Goal: Navigation & Orientation: Find specific page/section

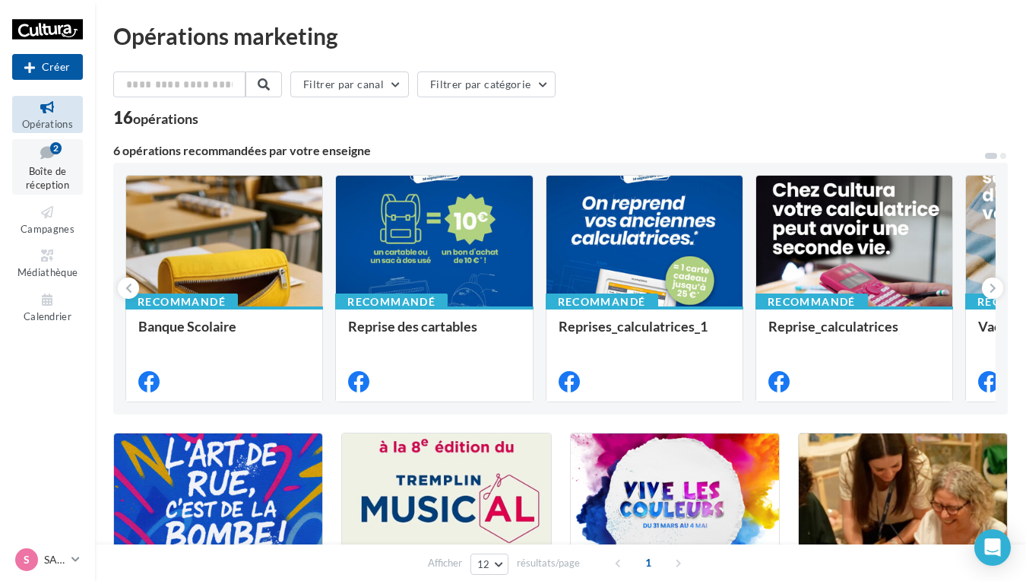
click at [30, 163] on link "Boîte de réception 2" at bounding box center [47, 167] width 71 height 56
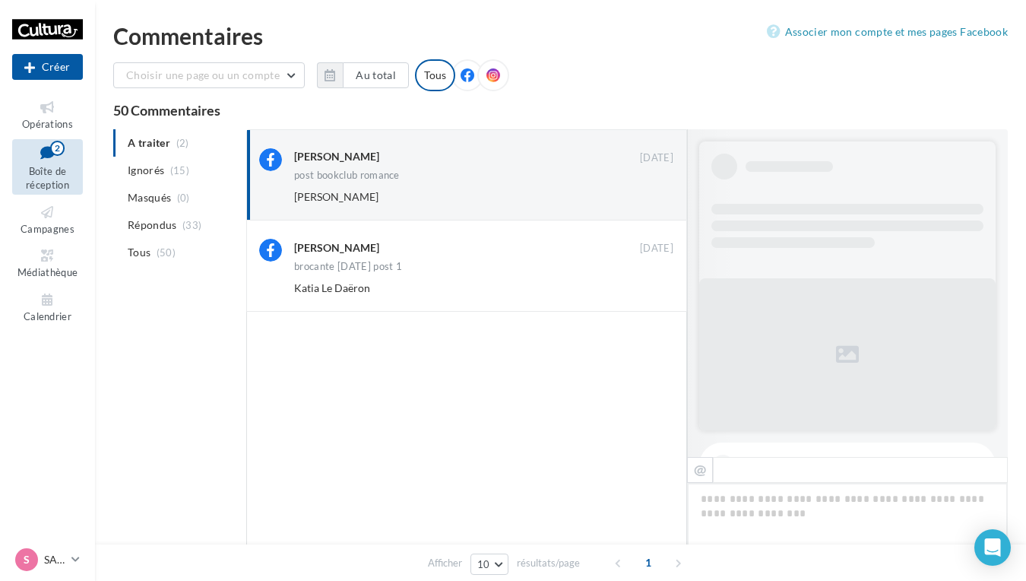
scroll to position [633, 0]
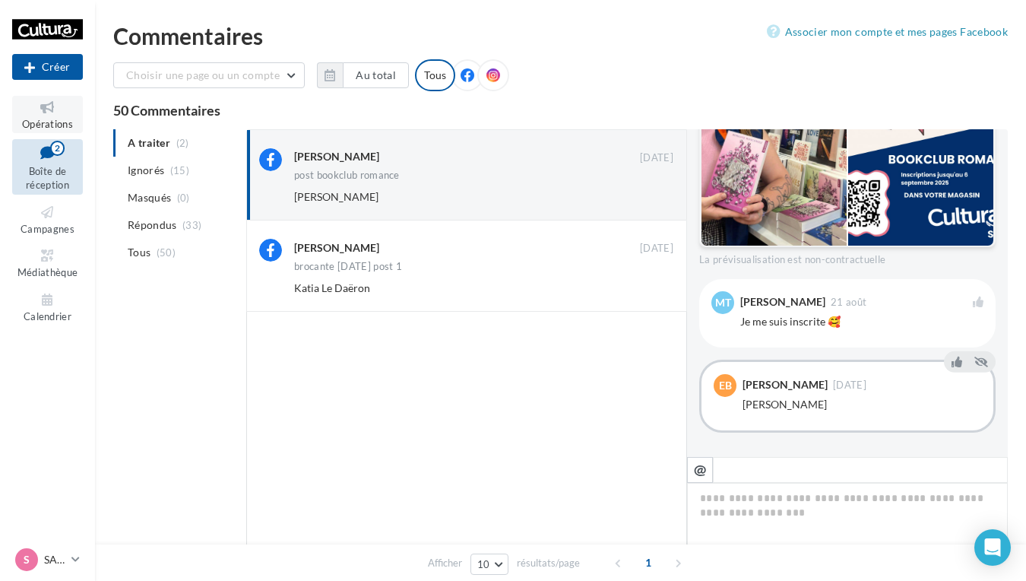
click at [47, 126] on span "Opérations" at bounding box center [47, 124] width 51 height 12
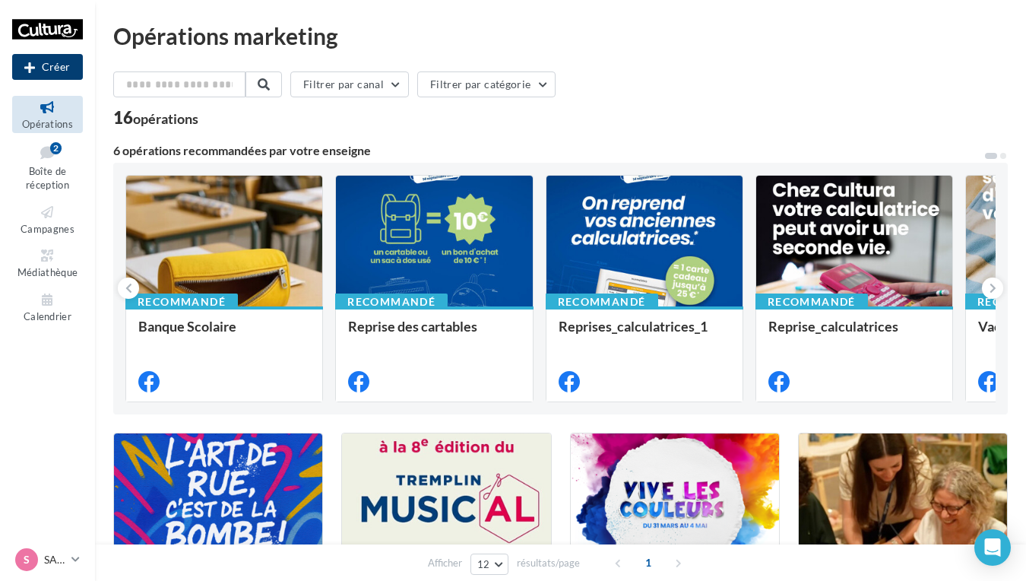
click at [63, 67] on button "Créer" at bounding box center [47, 67] width 71 height 26
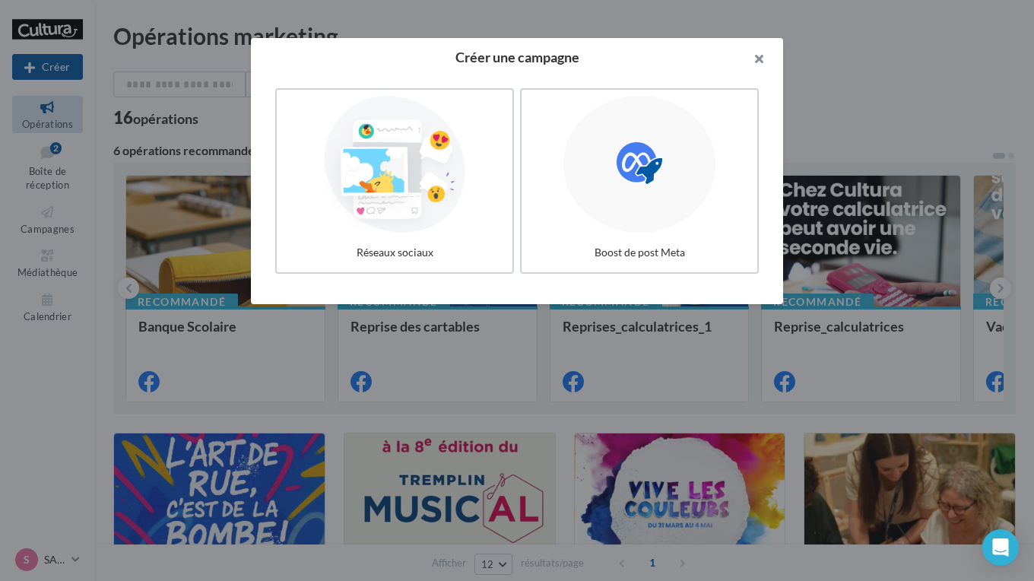
click at [762, 51] on button "button" at bounding box center [752, 61] width 61 height 46
